Goal: Information Seeking & Learning: Learn about a topic

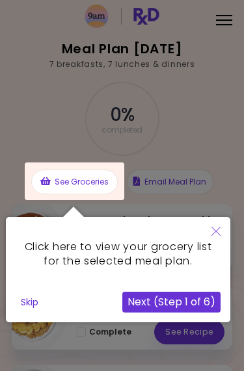
click at [206, 242] on button "Close" at bounding box center [216, 232] width 29 height 31
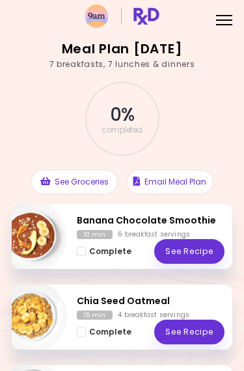
click at [195, 255] on link "See Recipe" at bounding box center [189, 251] width 70 height 25
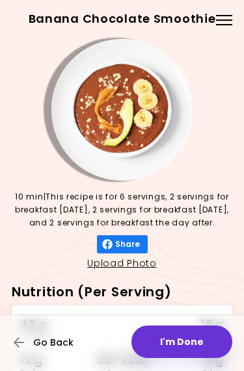
click at [25, 345] on icon "button" at bounding box center [20, 343] width 12 height 12
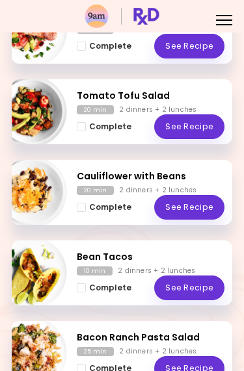
scroll to position [528, 0]
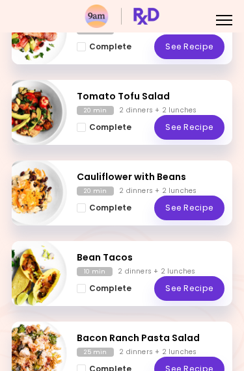
click at [193, 211] on link "See Recipe" at bounding box center [189, 208] width 70 height 25
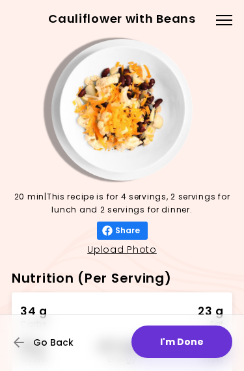
click at [53, 338] on span "Go Back" at bounding box center [53, 343] width 40 height 10
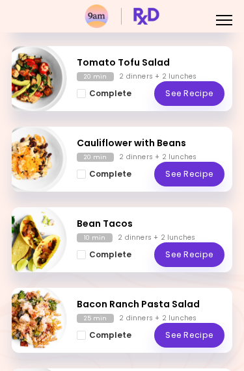
scroll to position [606, 0]
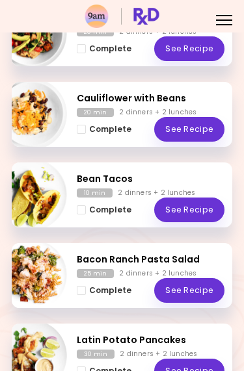
click at [208, 218] on link "See Recipe" at bounding box center [189, 210] width 70 height 25
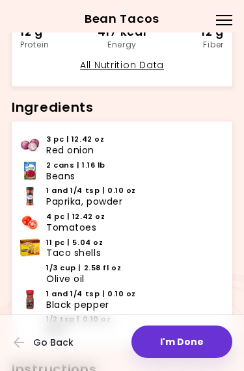
scroll to position [316, 0]
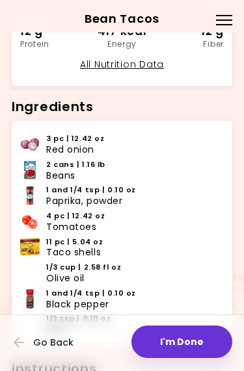
click at [81, 161] on span "2 cans | 1.16 lb" at bounding box center [75, 164] width 59 height 11
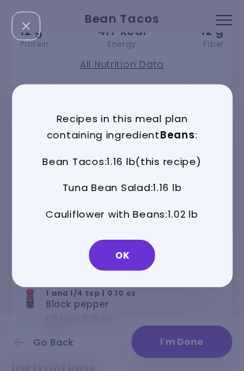
click at [131, 253] on button "OK" at bounding box center [122, 255] width 66 height 31
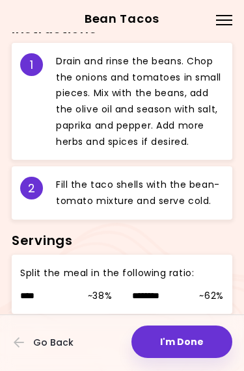
scroll to position [653, 0]
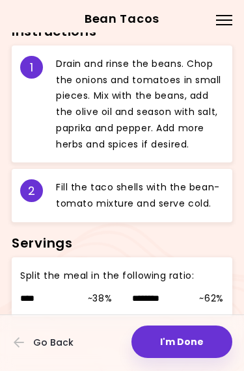
click at [68, 343] on span "Go Back" at bounding box center [53, 343] width 40 height 10
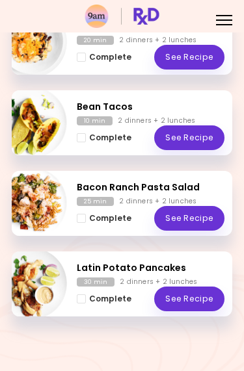
scroll to position [678, 0]
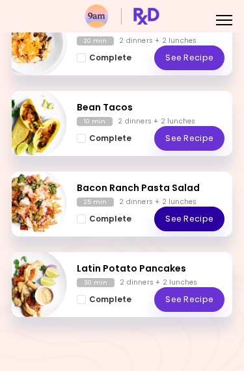
click at [200, 219] on link "See Recipe" at bounding box center [189, 219] width 70 height 25
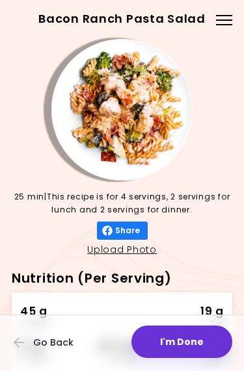
click at [49, 344] on span "Go Back" at bounding box center [53, 343] width 40 height 10
